Goal: Check status

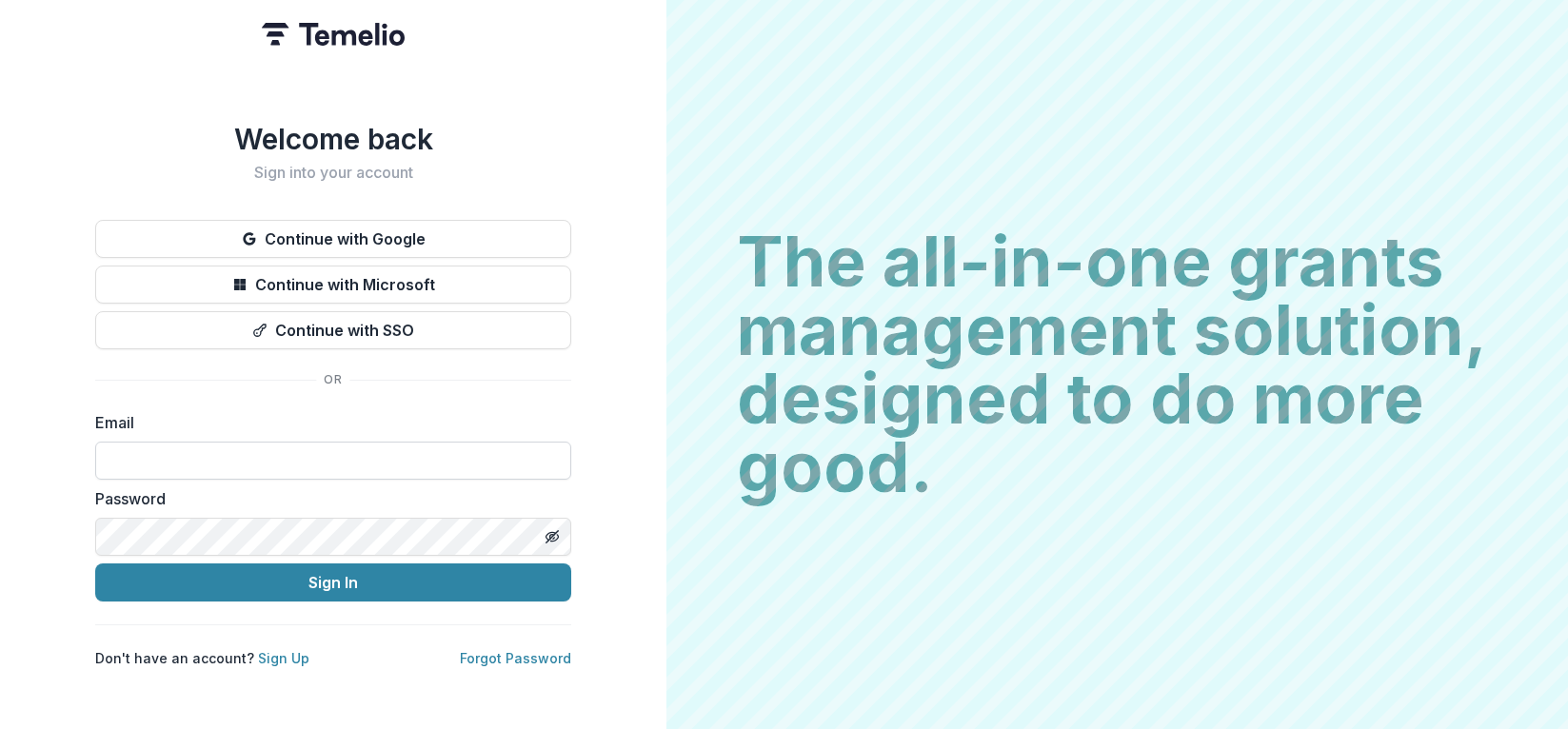
click at [145, 455] on input at bounding box center [332, 460] width 476 height 38
type input "**********"
click at [95, 563] on button "Sign In" at bounding box center [332, 583] width 476 height 38
